Goal: Navigation & Orientation: Find specific page/section

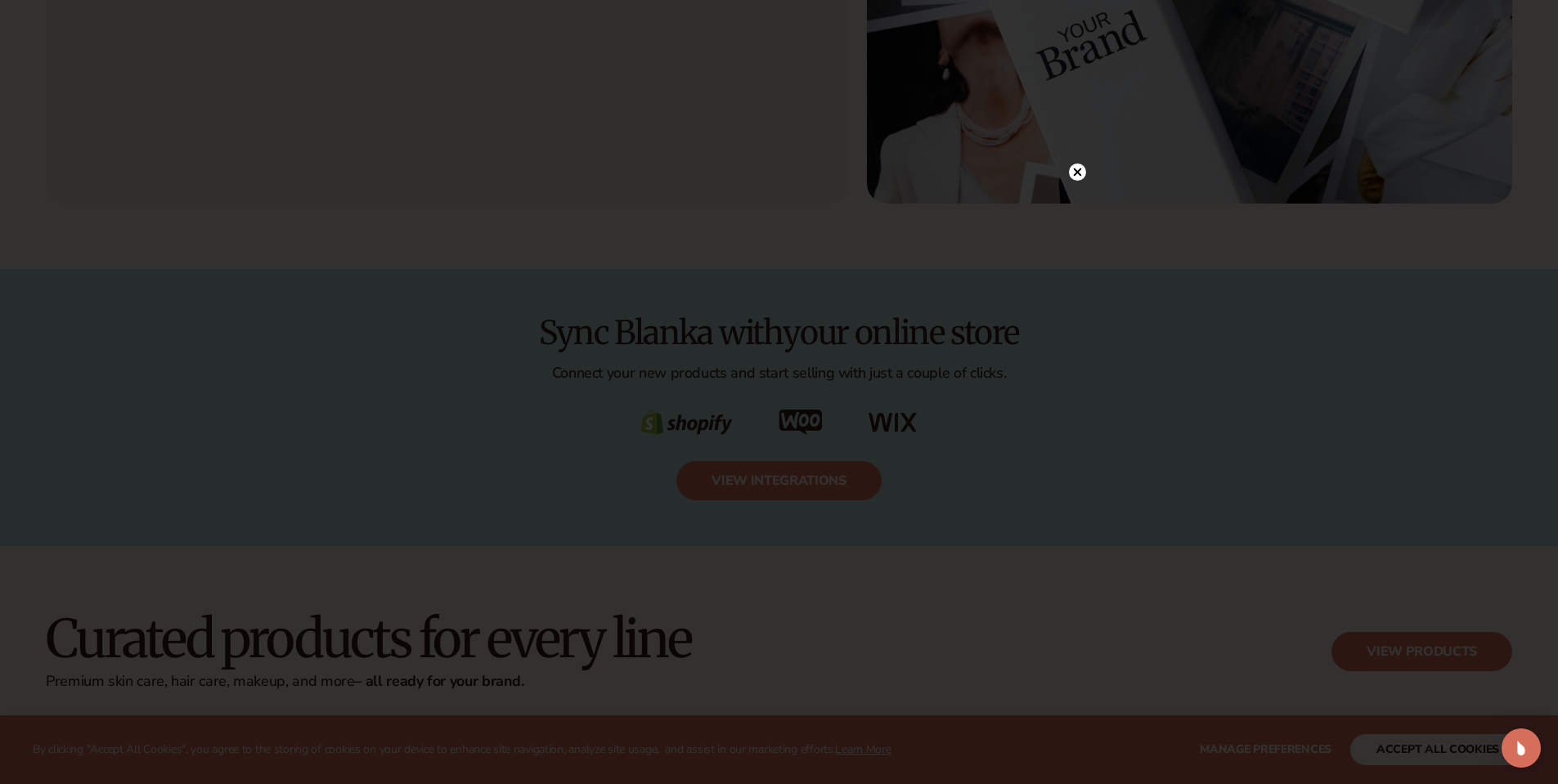
scroll to position [2945, 0]
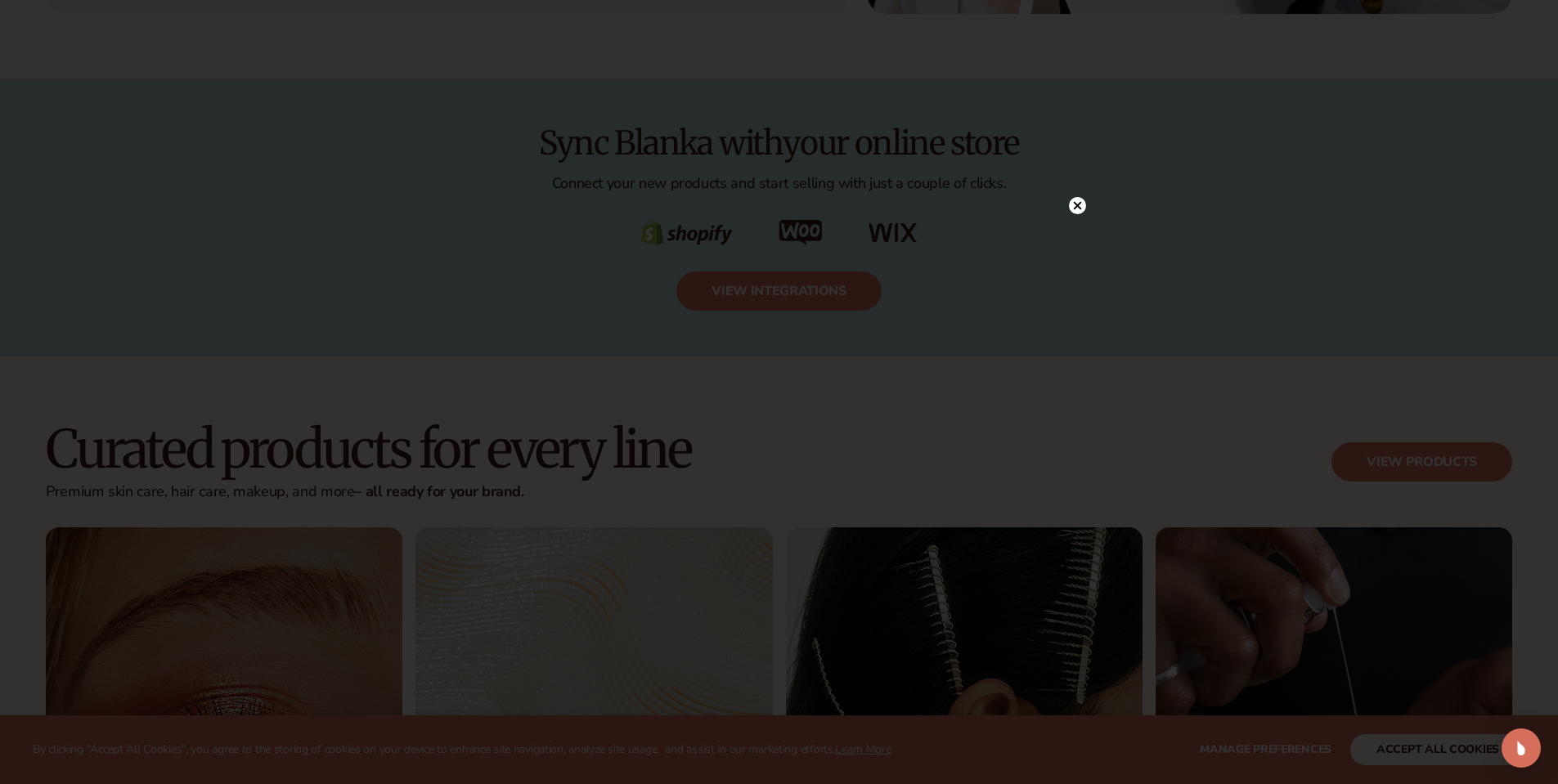
click at [1074, 204] on circle at bounding box center [1078, 206] width 17 height 17
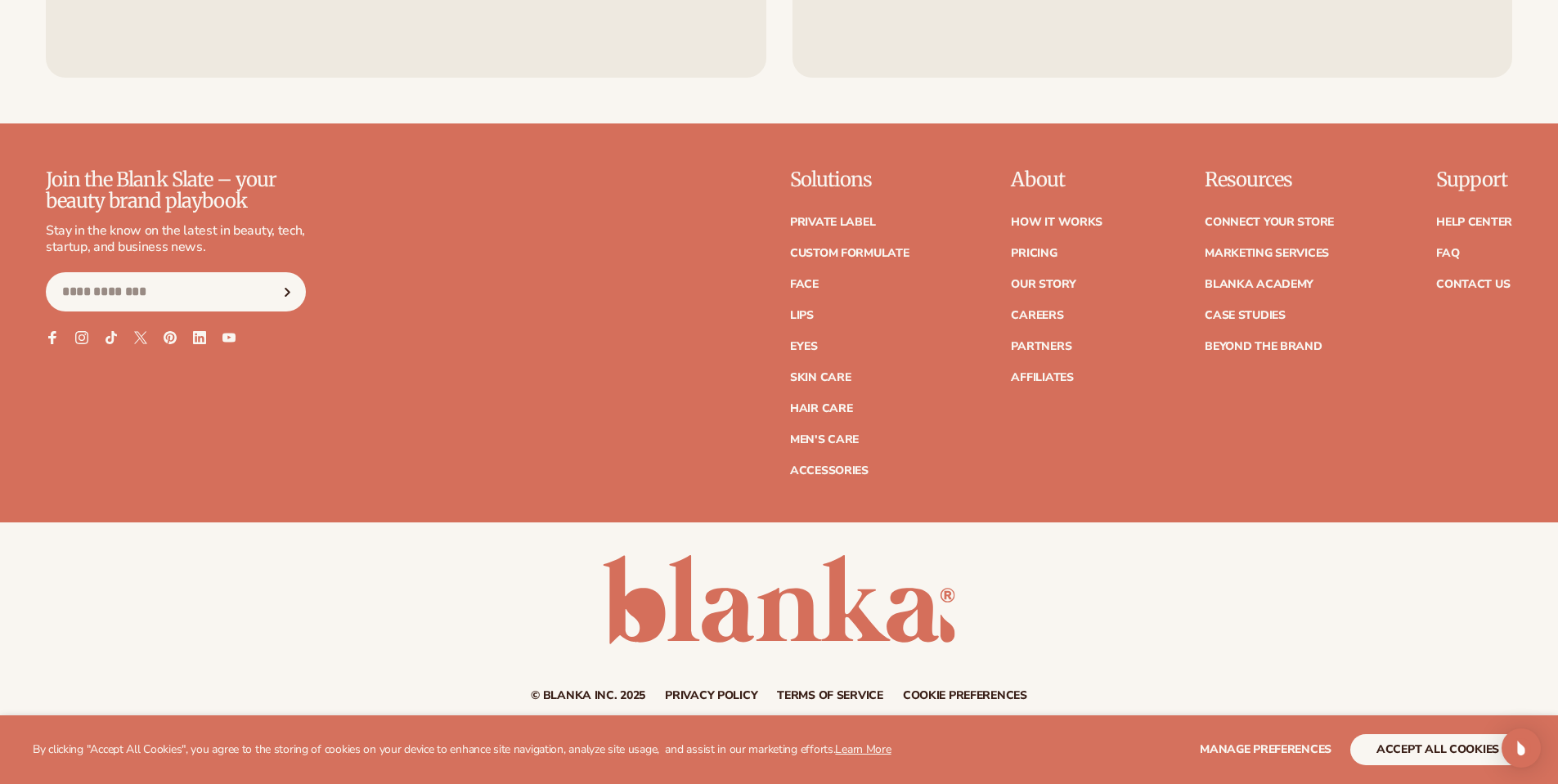
scroll to position [7439, 0]
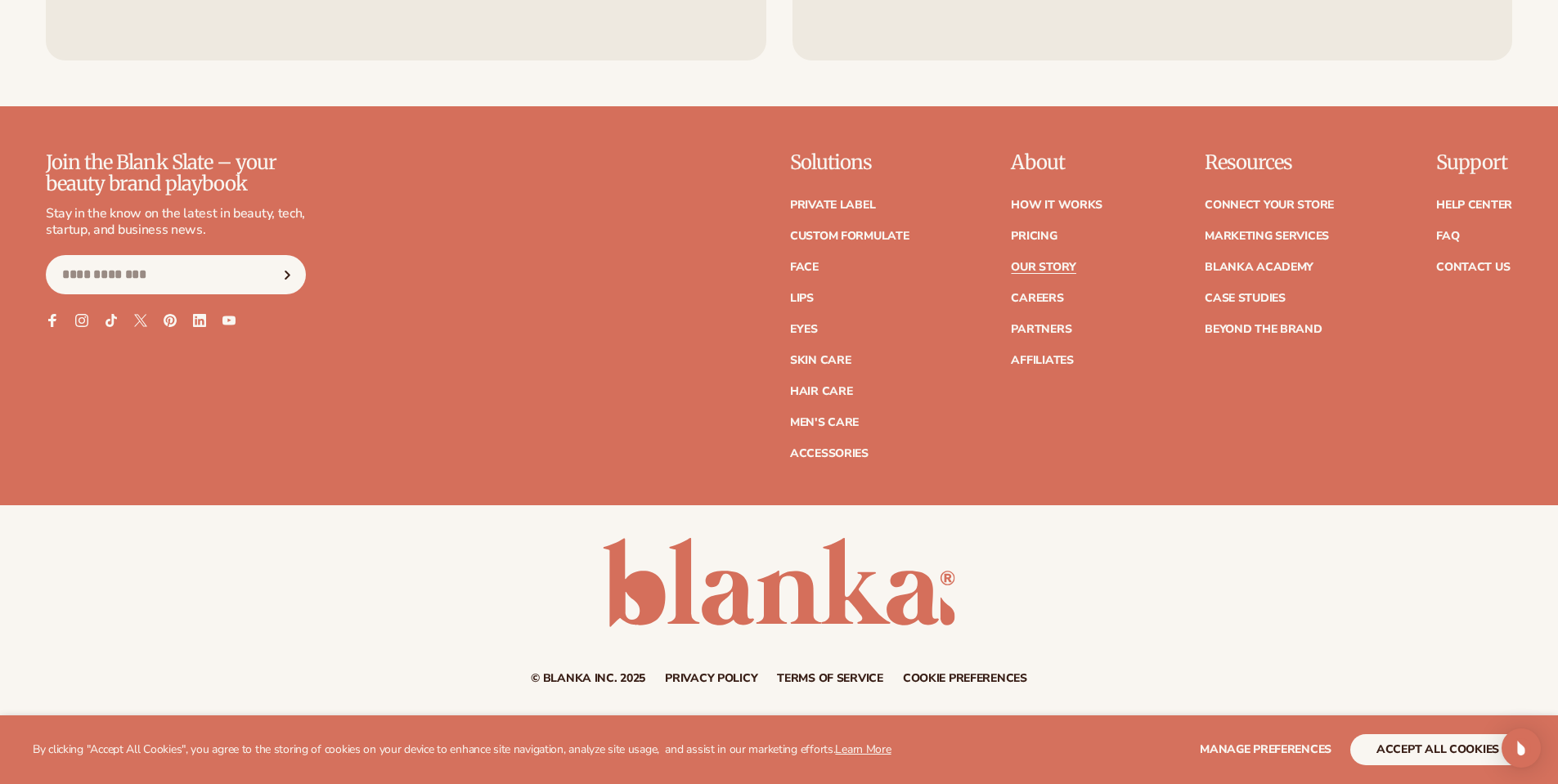
click at [1044, 270] on link "Our Story" at bounding box center [1043, 267] width 64 height 11
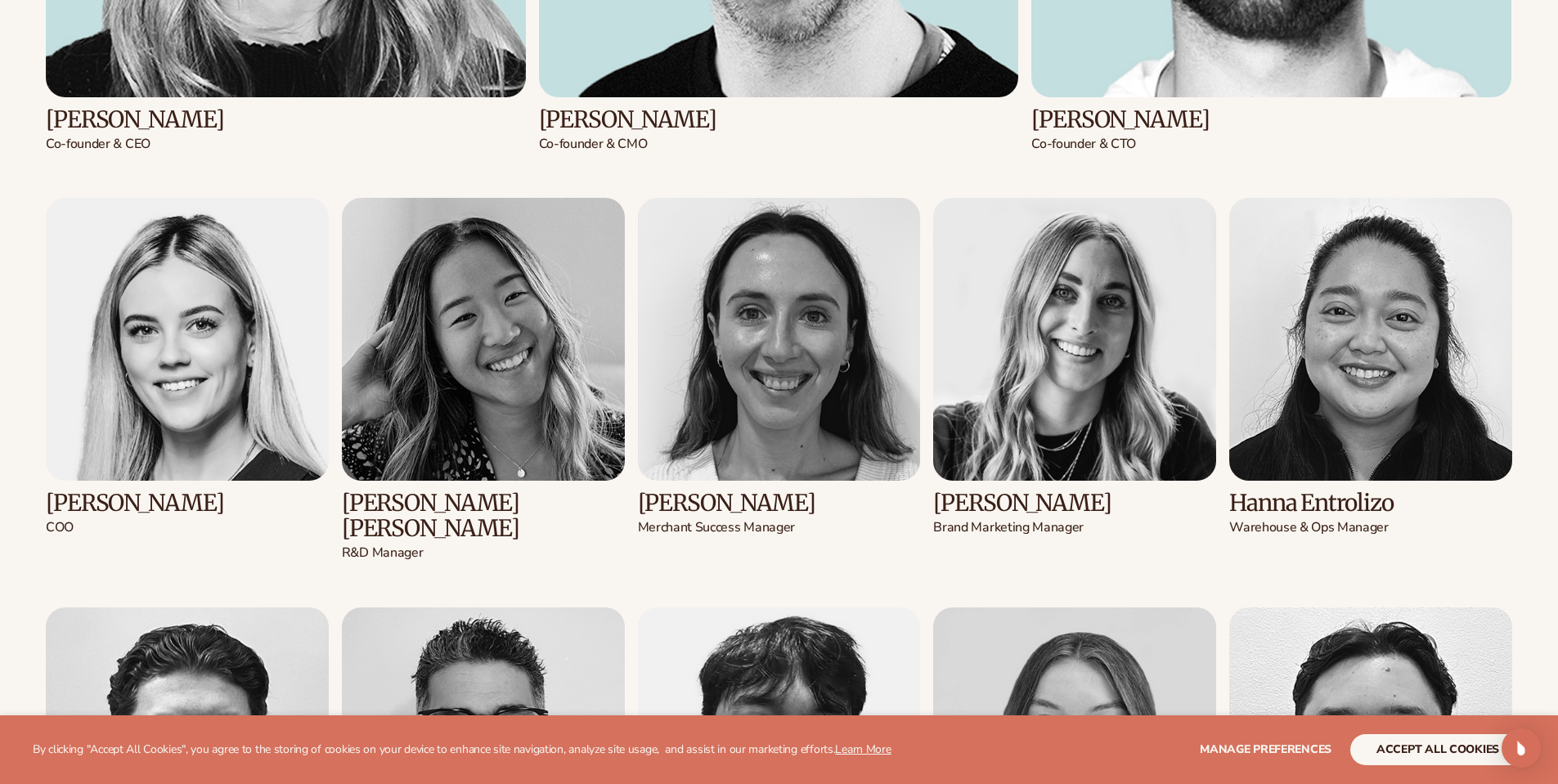
scroll to position [3108, 0]
